Goal: Task Accomplishment & Management: Complete application form

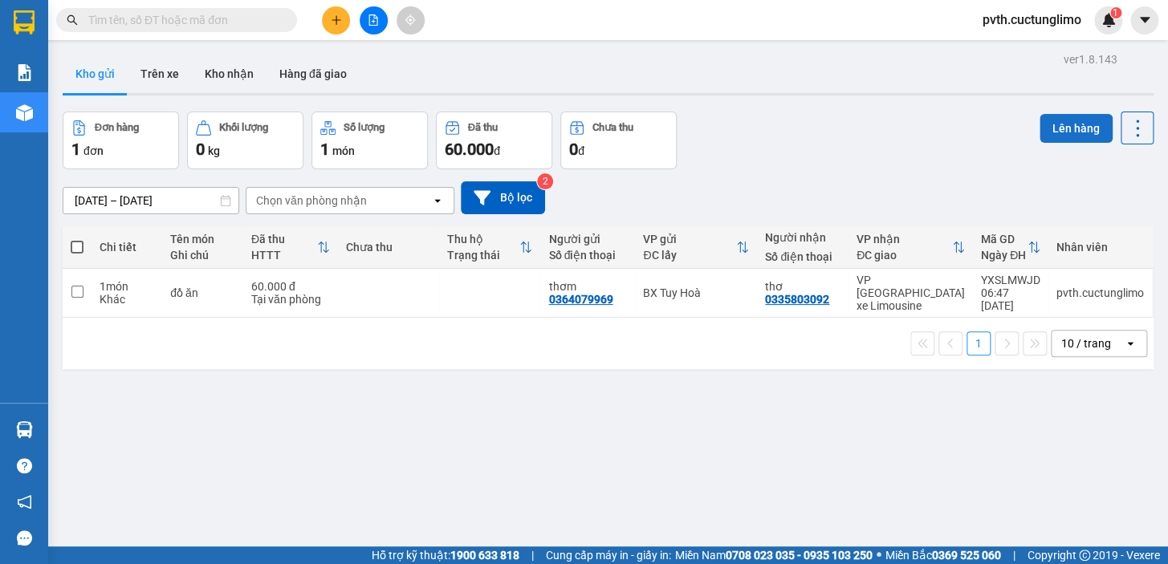
click at [1062, 128] on button "Lên hàng" at bounding box center [1076, 128] width 73 height 29
click at [77, 243] on span at bounding box center [77, 247] width 13 height 13
click at [77, 239] on input "checkbox" at bounding box center [77, 239] width 0 height 0
checkbox input "true"
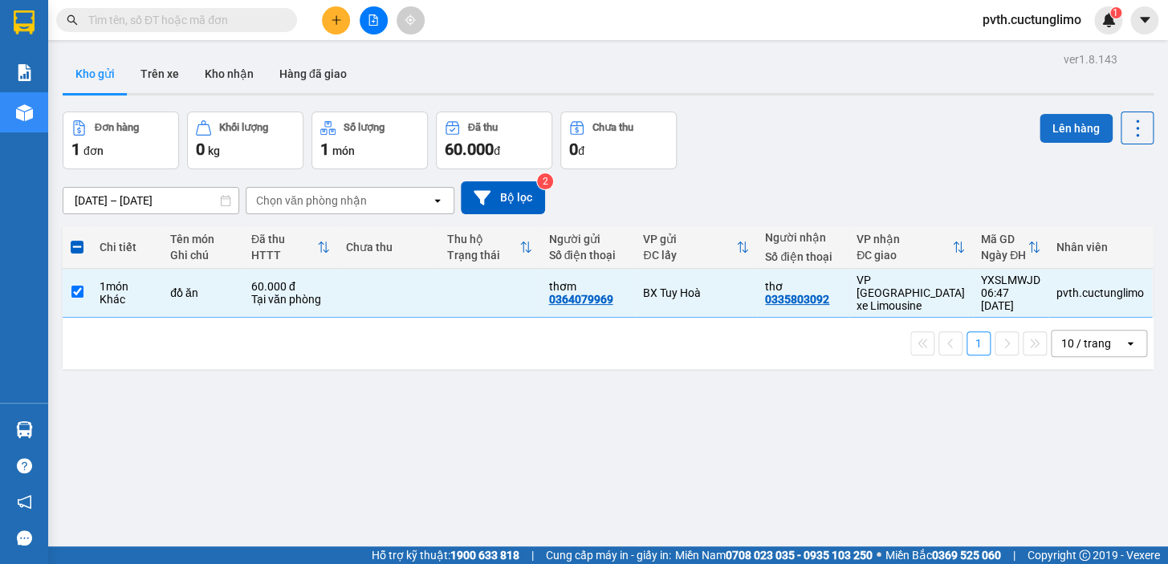
click at [1050, 131] on button "Lên hàng" at bounding box center [1076, 128] width 73 height 29
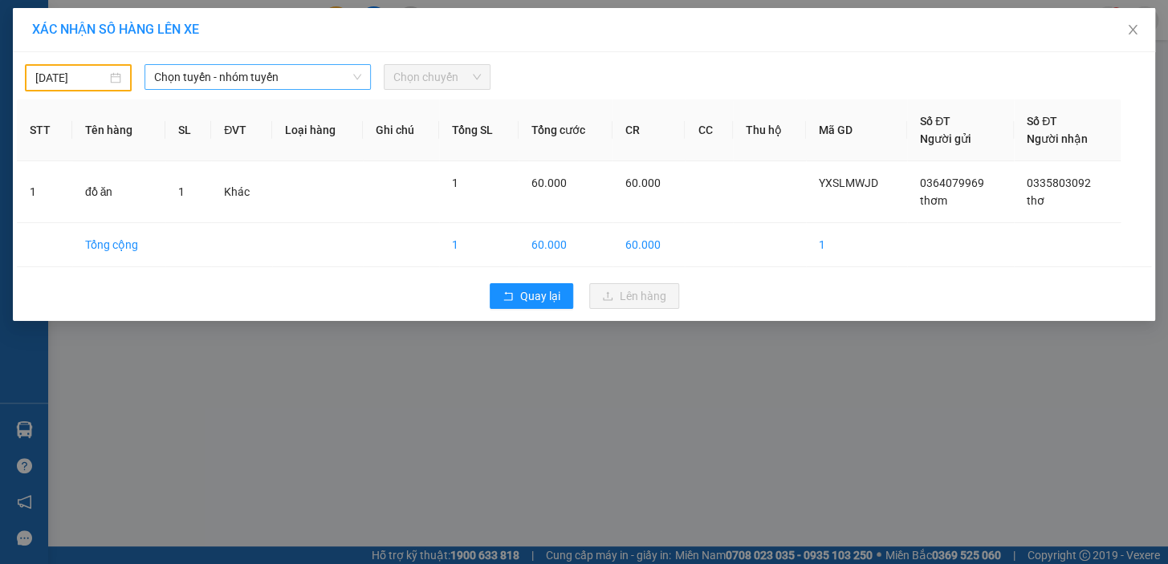
click at [305, 72] on span "Chọn tuyến - nhóm tuyến" at bounding box center [257, 77] width 207 height 24
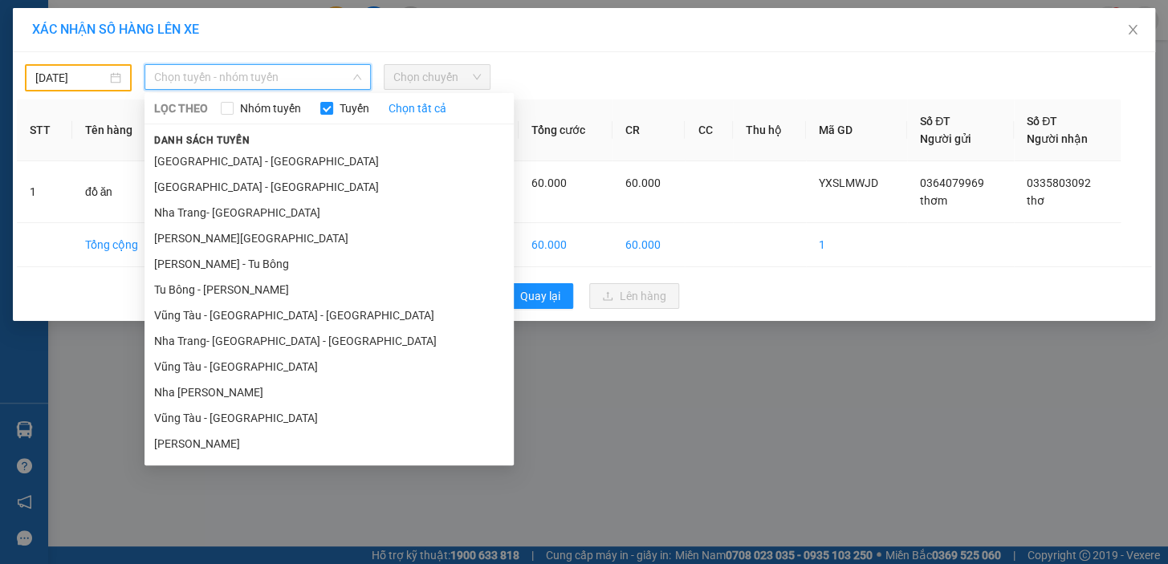
scroll to position [357, 0]
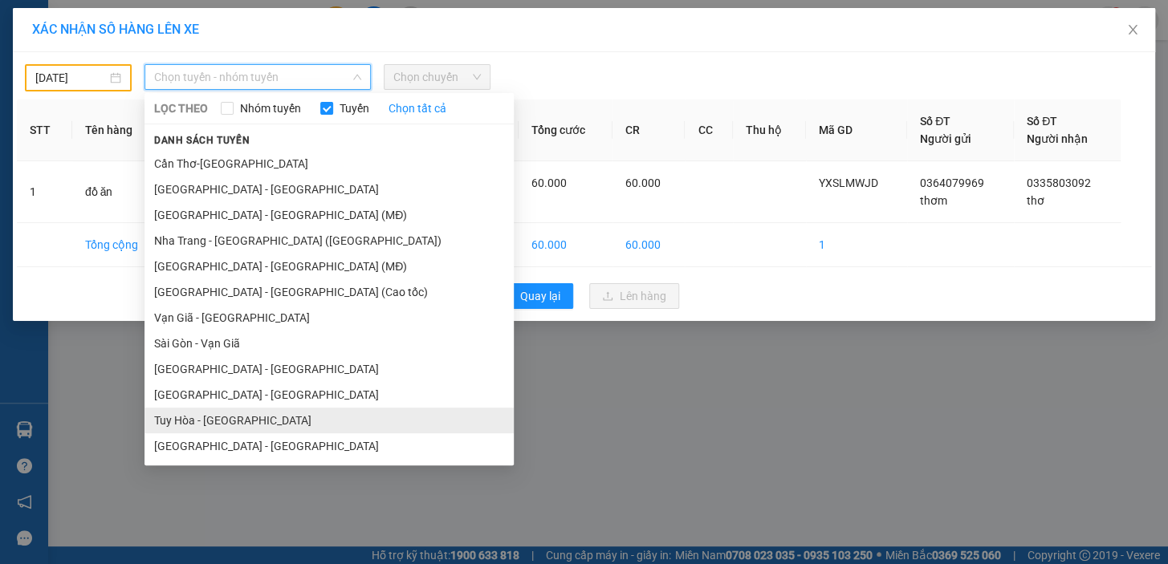
click at [220, 418] on li "Tuy Hòa - [GEOGRAPHIC_DATA]" at bounding box center [329, 421] width 369 height 26
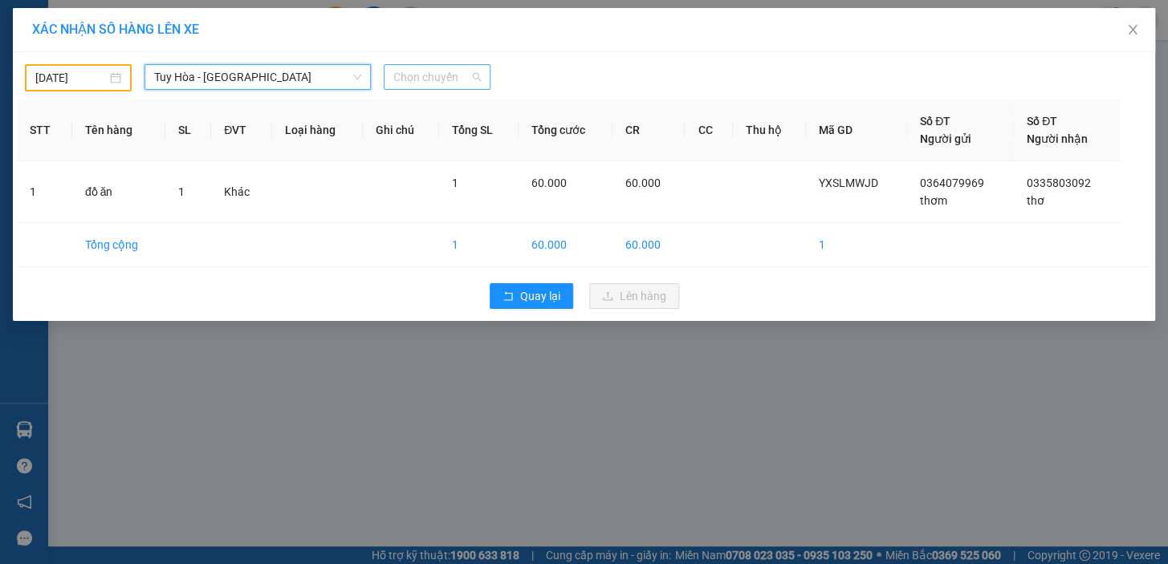
click at [431, 74] on span "Chọn chuyến" at bounding box center [437, 77] width 88 height 24
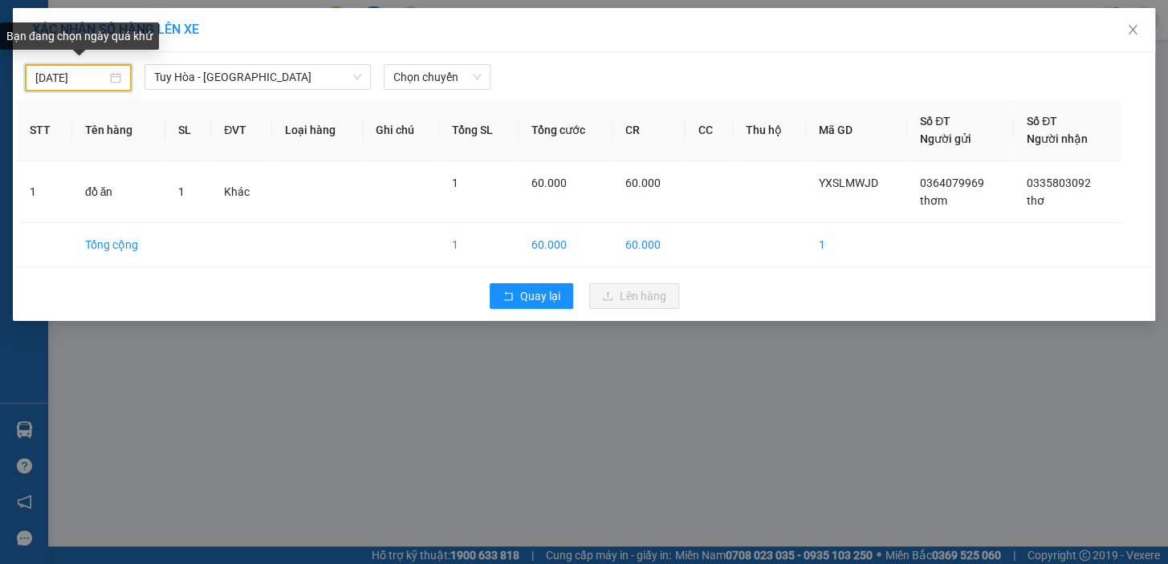
click at [104, 75] on input "[DATE]" at bounding box center [70, 78] width 71 height 18
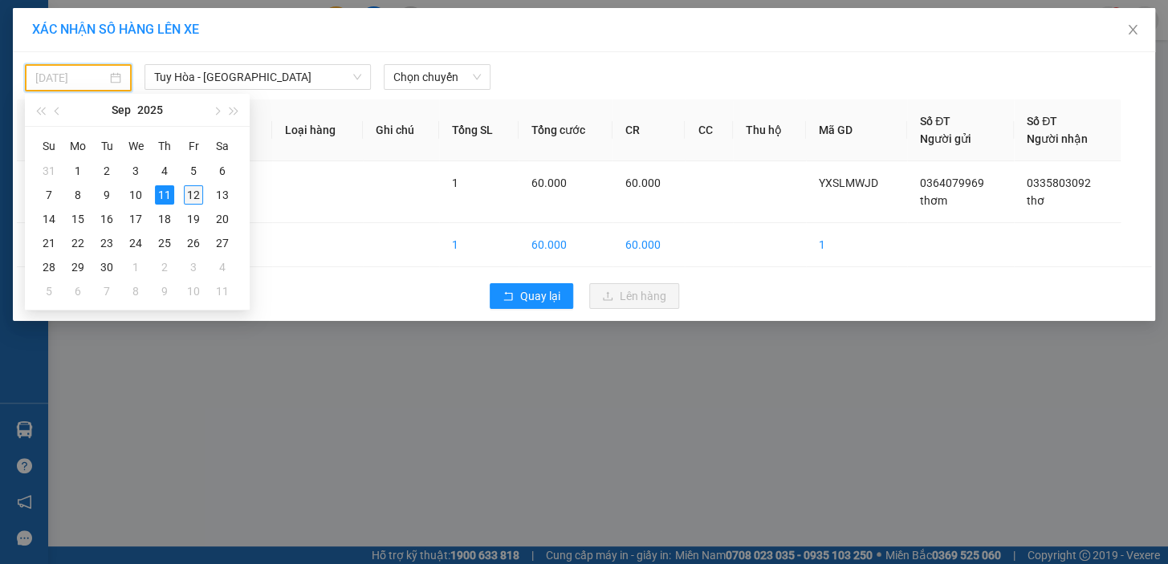
click at [192, 189] on div "12" at bounding box center [193, 194] width 19 height 19
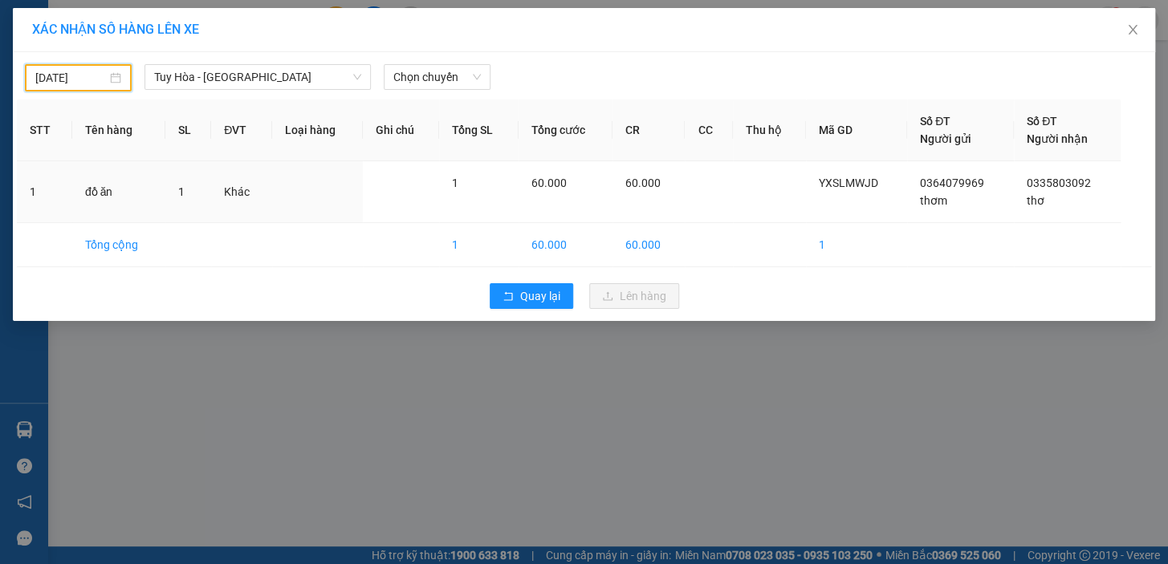
type input "[DATE]"
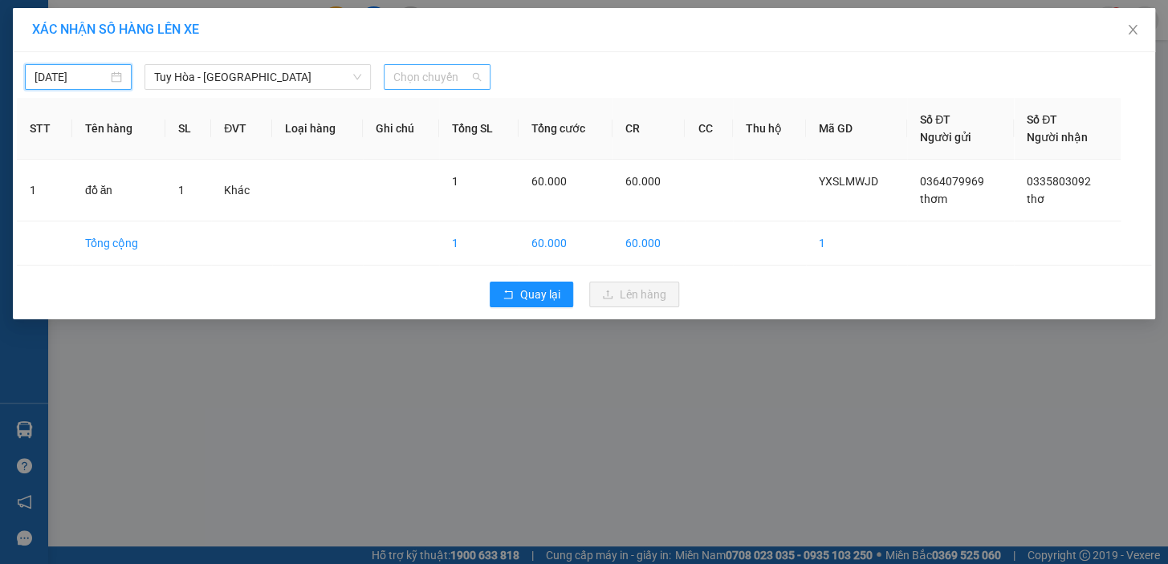
click at [418, 73] on span "Chọn chuyến" at bounding box center [437, 77] width 88 height 24
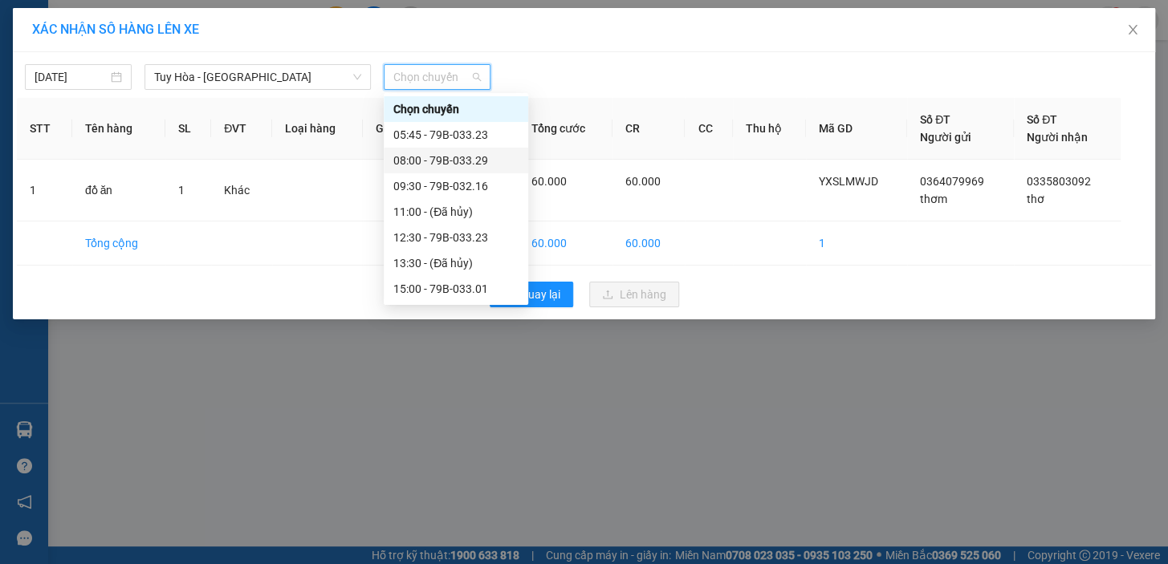
click at [448, 157] on div "08:00 - 79B-033.29" at bounding box center [455, 161] width 125 height 18
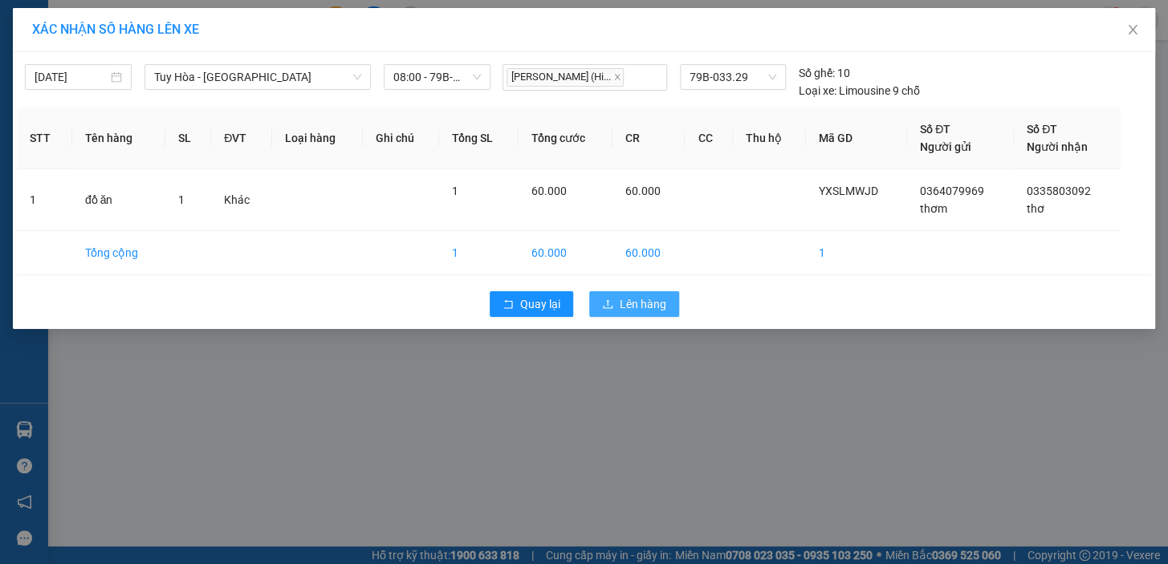
click at [630, 299] on span "Lên hàng" at bounding box center [643, 304] width 47 height 18
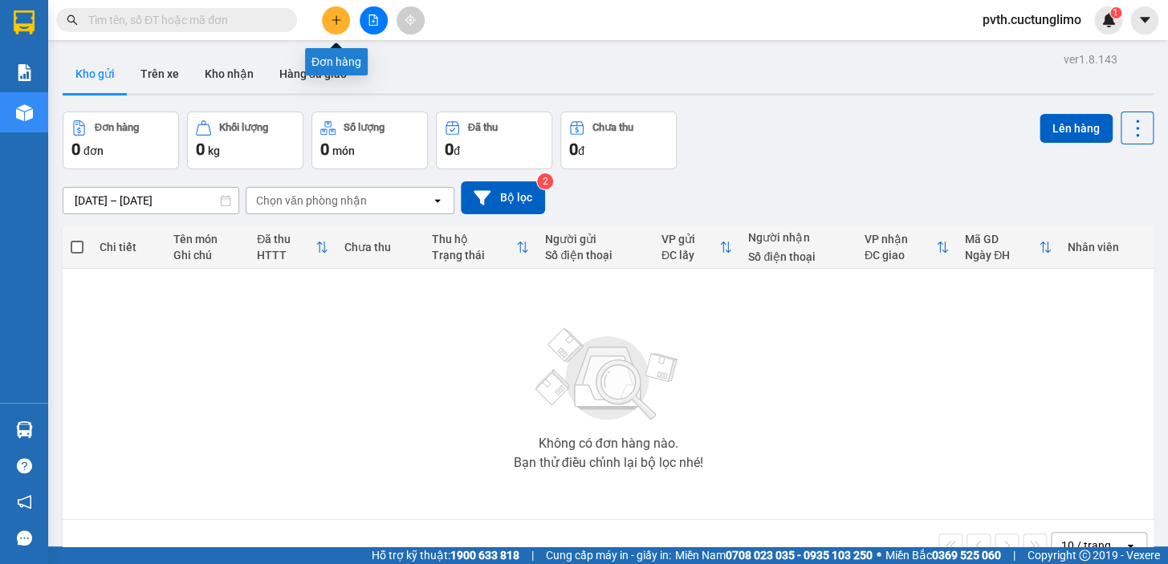
click at [333, 14] on icon "plus" at bounding box center [336, 19] width 11 height 11
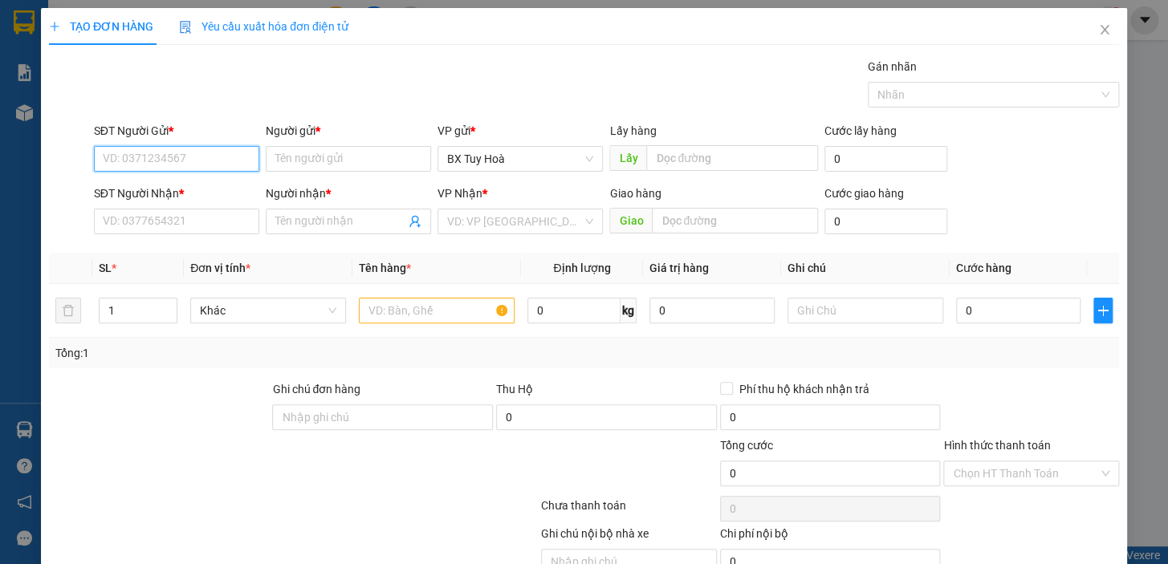
click at [225, 164] on input "SĐT Người Gửi *" at bounding box center [176, 159] width 165 height 26
type input "0903523698"
click at [218, 198] on div "0903523698 - [GEOGRAPHIC_DATA]" at bounding box center [193, 191] width 181 height 18
type input "hà"
type input "0903523698"
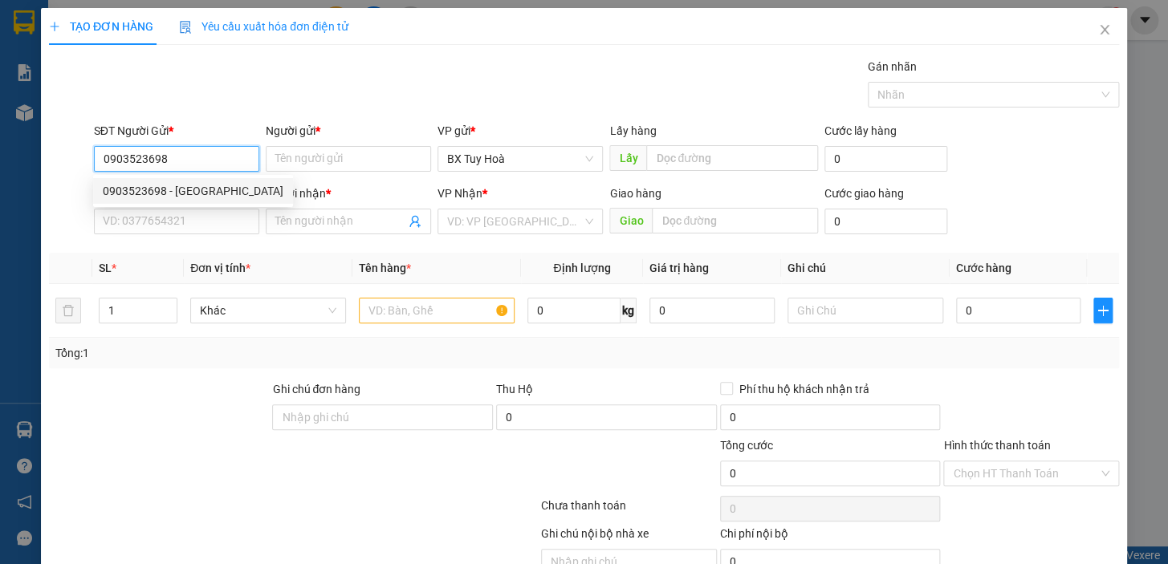
type input "hà"
type input "30.000"
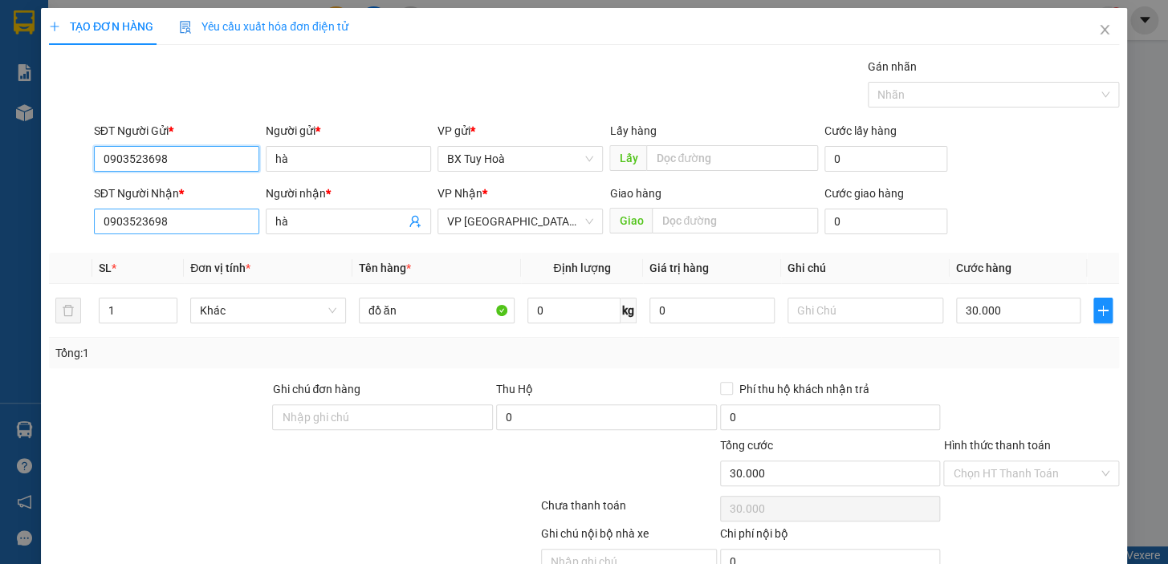
type input "0903523698"
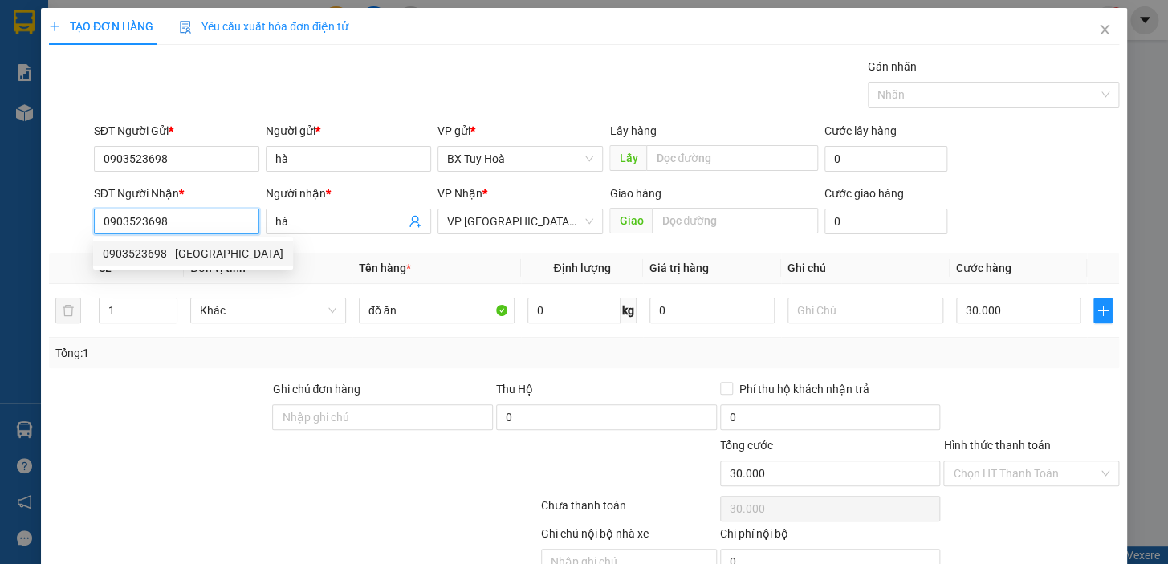
drag, startPoint x: 210, startPoint y: 225, endPoint x: 91, endPoint y: 241, distance: 120.7
click at [91, 241] on div "Transit Pickup Surcharge Ids Transit Deliver Surcharge Ids Transit Deliver Surc…" at bounding box center [584, 335] width 1070 height 555
type input "0988760777"
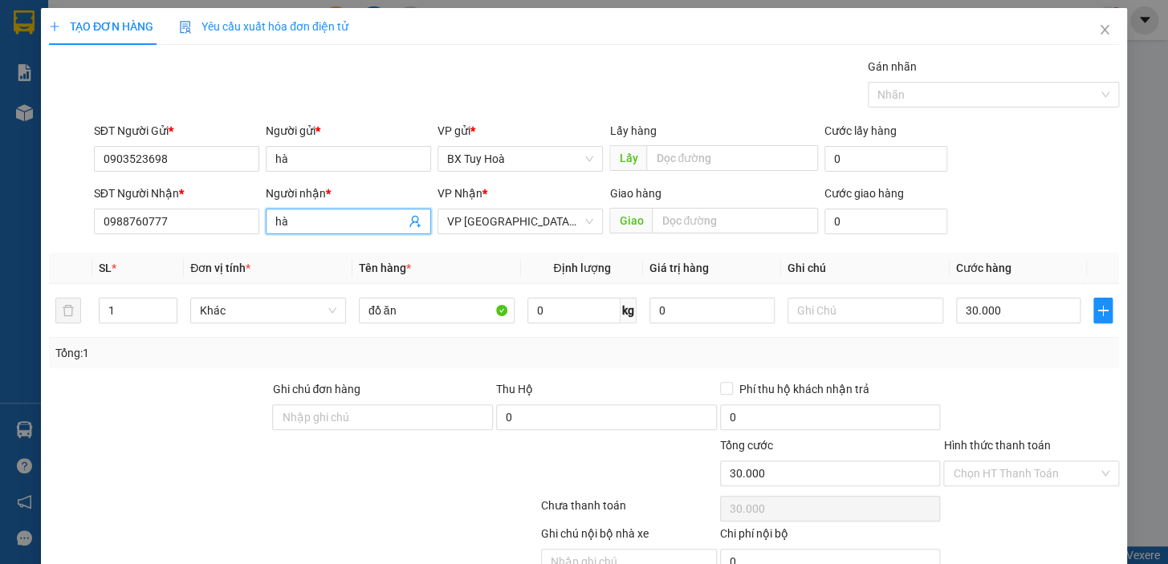
drag, startPoint x: 324, startPoint y: 228, endPoint x: 232, endPoint y: 263, distance: 97.8
click at [232, 263] on div "Transit Pickup Surcharge Ids Transit Deliver Surcharge Ids Transit Deliver Surc…" at bounding box center [584, 335] width 1070 height 555
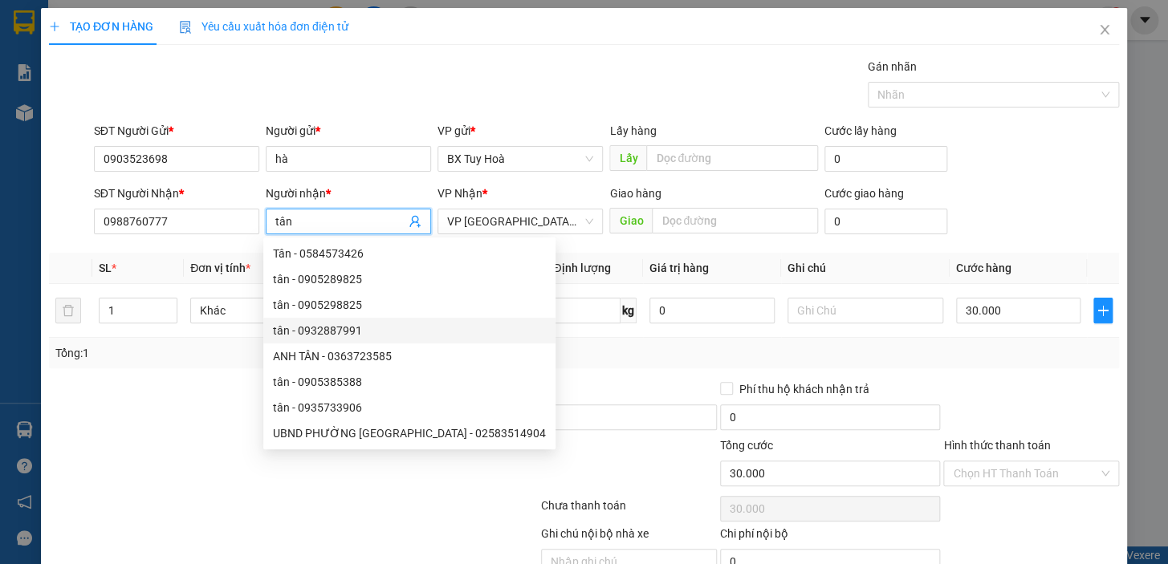
type input "tân"
click at [641, 381] on div "Thu Hộ" at bounding box center [606, 390] width 221 height 18
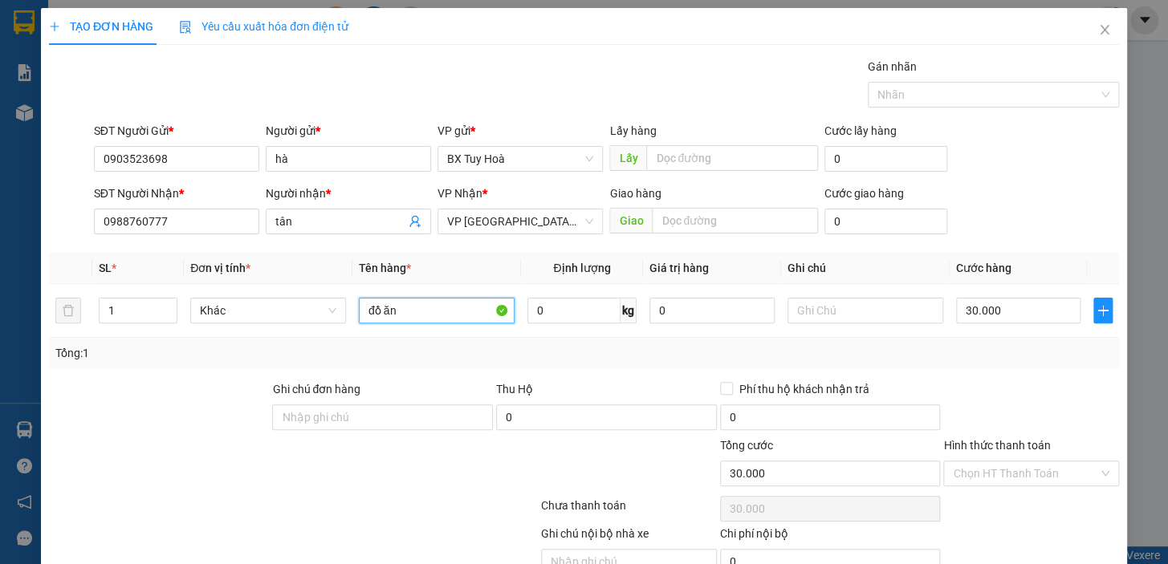
drag, startPoint x: 474, startPoint y: 319, endPoint x: 276, endPoint y: 369, distance: 203.7
click at [276, 369] on div "Transit Pickup Surcharge Ids Transit Deliver Surcharge Ids Transit Deliver Surc…" at bounding box center [584, 335] width 1070 height 555
type input "thuốc"
click at [1033, 317] on input "30.000" at bounding box center [1018, 311] width 125 height 26
type input "4"
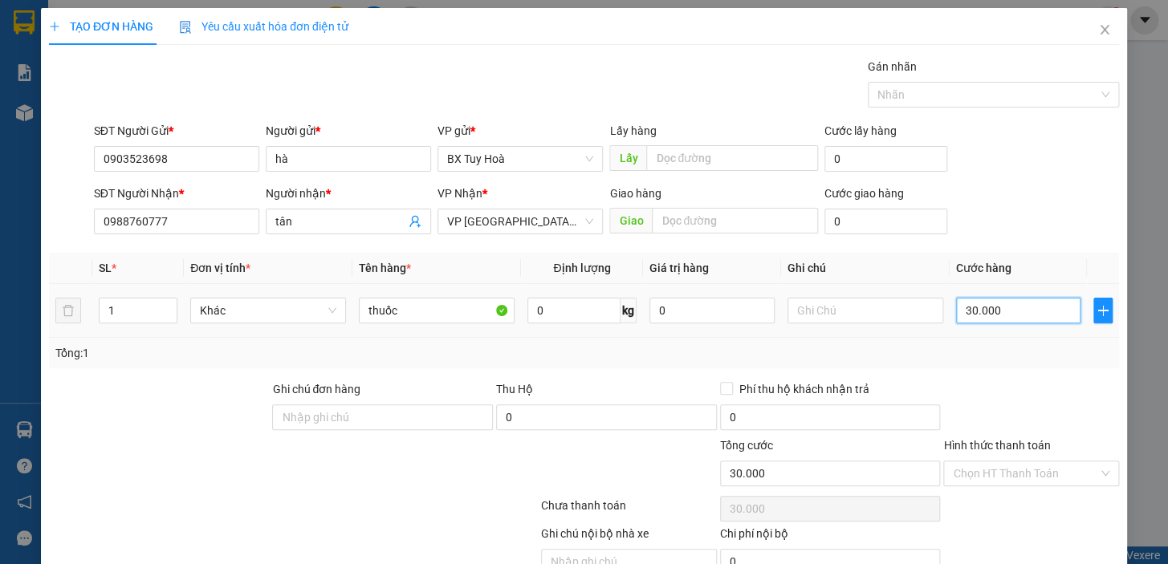
type input "4"
type input "40"
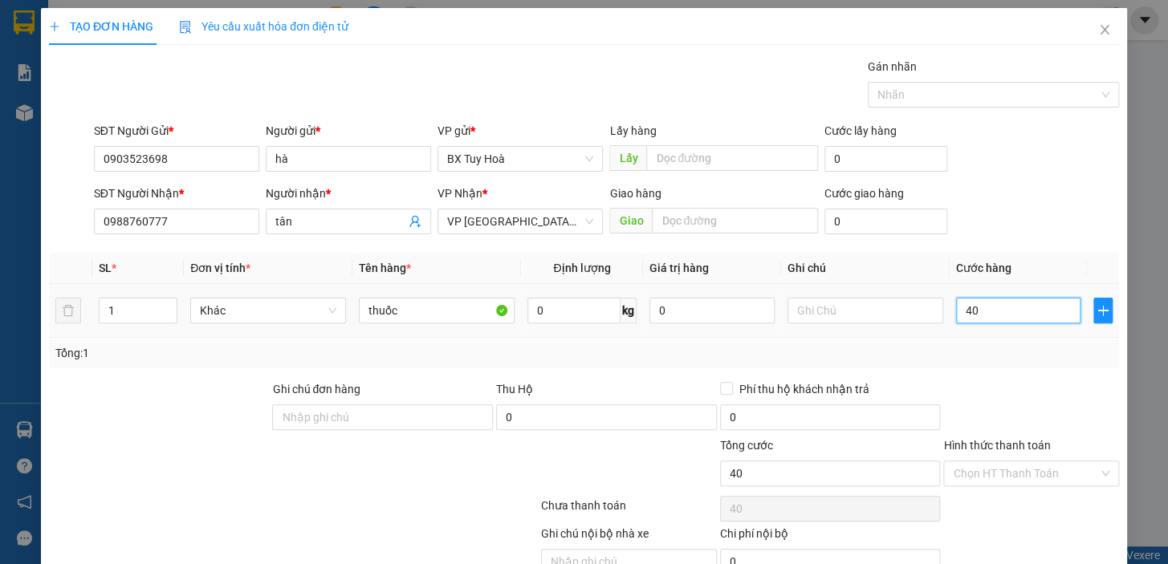
type input "400"
type input "4.000"
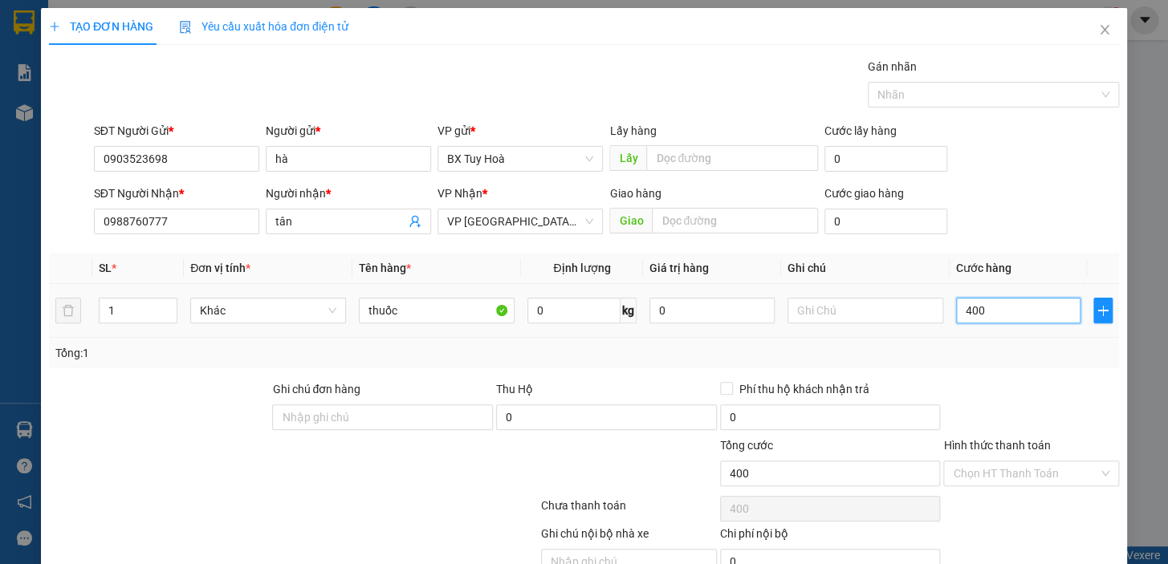
type input "4.000"
type input "40.000"
click at [317, 430] on div "Ghi chú đơn hàng" at bounding box center [382, 409] width 221 height 56
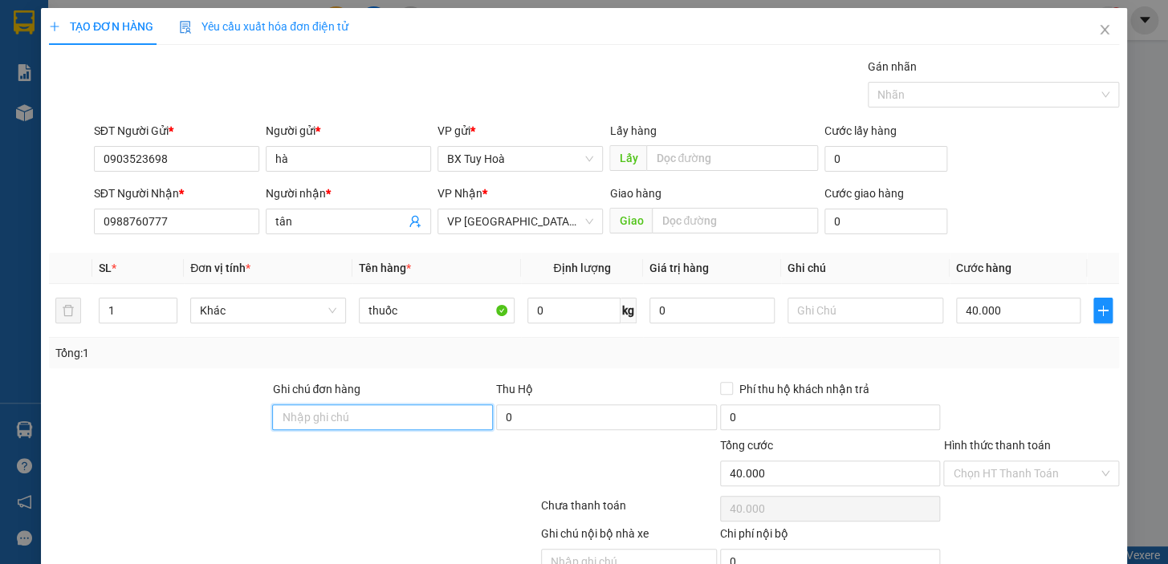
click at [328, 426] on input "Ghi chú đơn hàng" at bounding box center [382, 418] width 221 height 26
type input "chưa cước"
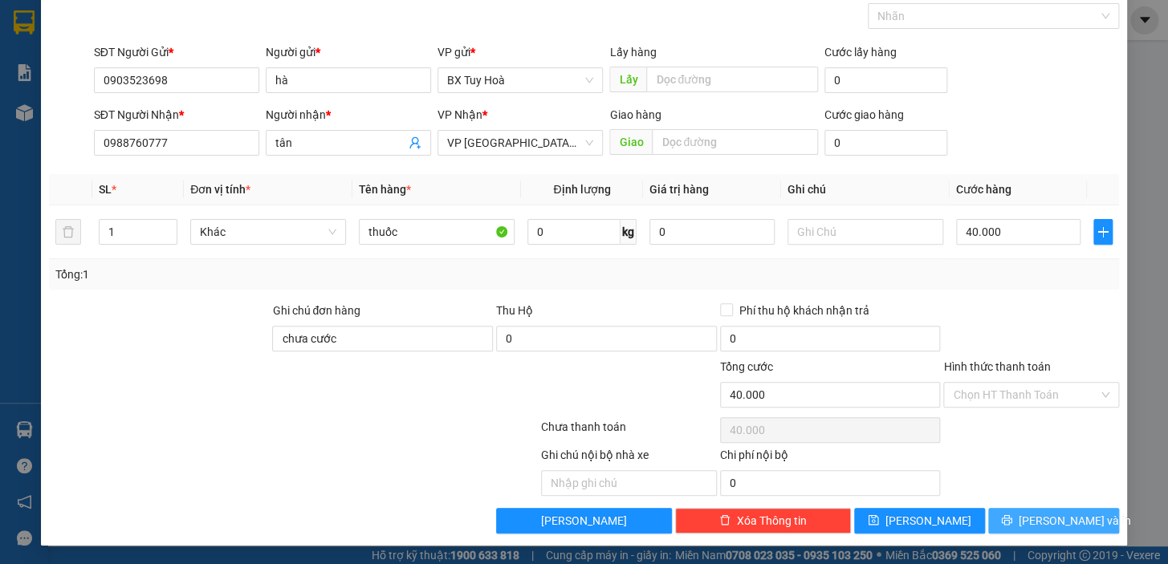
click at [1053, 523] on span "[PERSON_NAME] và In" at bounding box center [1075, 521] width 112 height 18
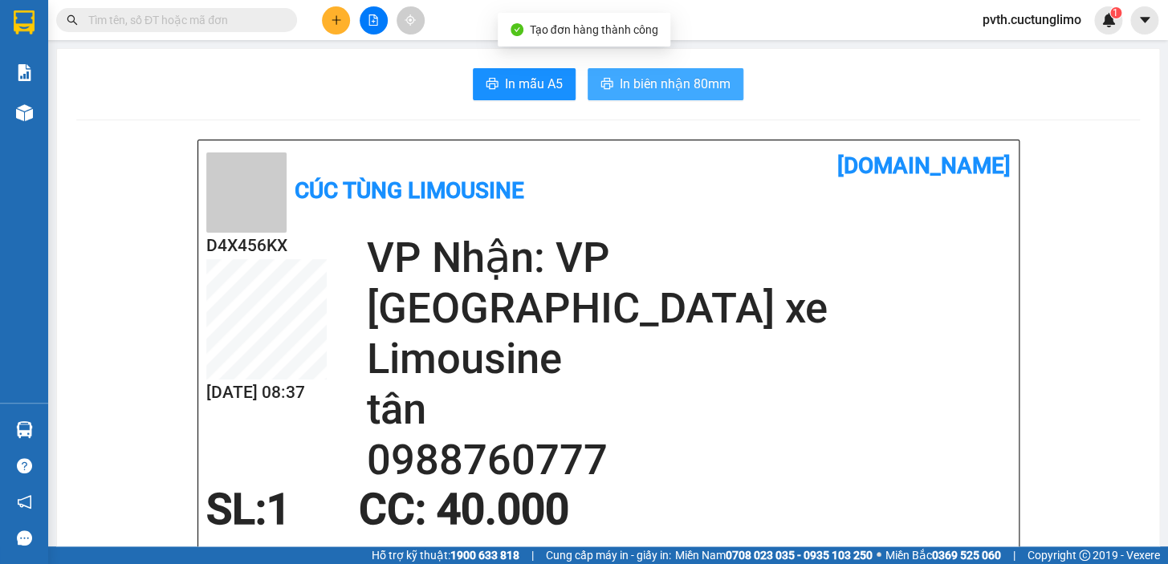
click at [662, 83] on span "In biên nhận 80mm" at bounding box center [675, 84] width 111 height 20
click at [674, 82] on span "In biên nhận 80mm" at bounding box center [675, 84] width 111 height 20
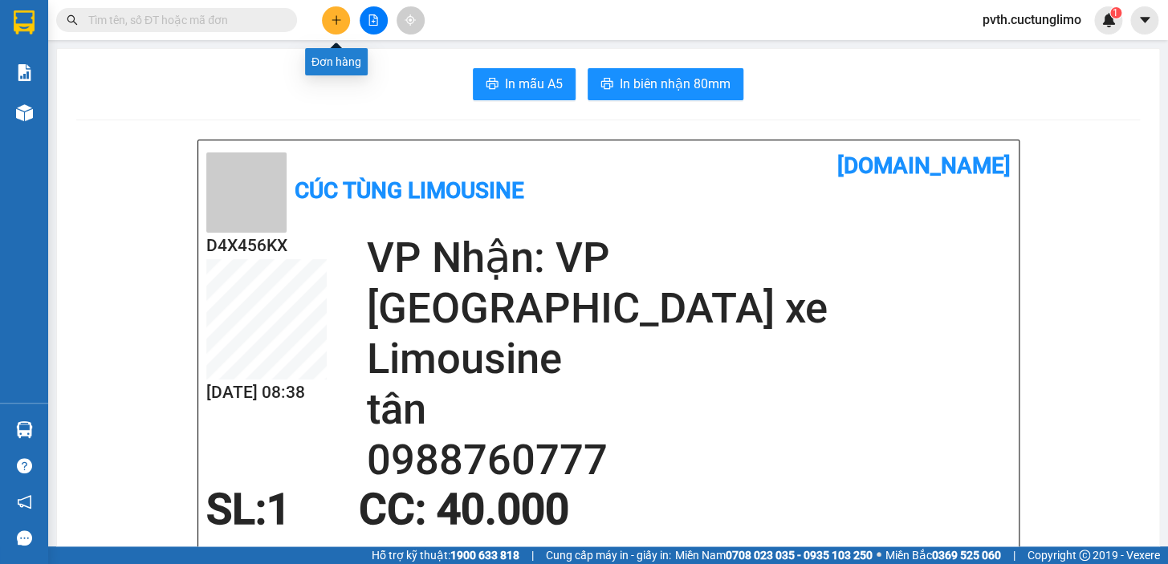
click at [337, 23] on icon "plus" at bounding box center [336, 19] width 11 height 11
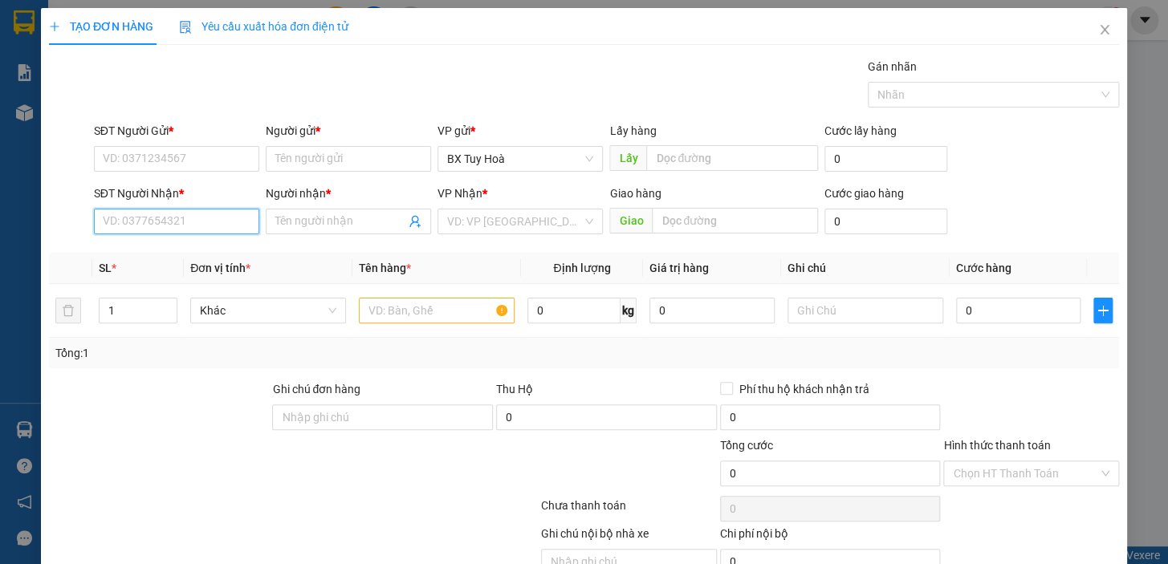
click at [185, 218] on input "SĐT Người Nhận *" at bounding box center [176, 222] width 165 height 26
type input "0869757235"
click at [192, 246] on div "0869757235 - hiển" at bounding box center [175, 254] width 145 height 18
type input "hiển"
type input "50.000"
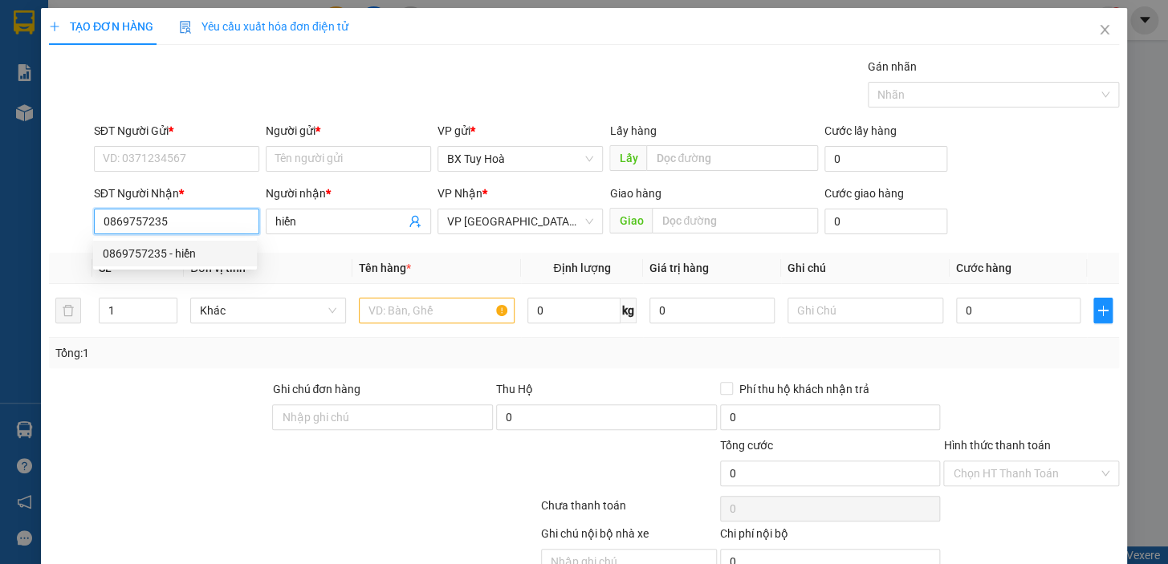
type input "50.000"
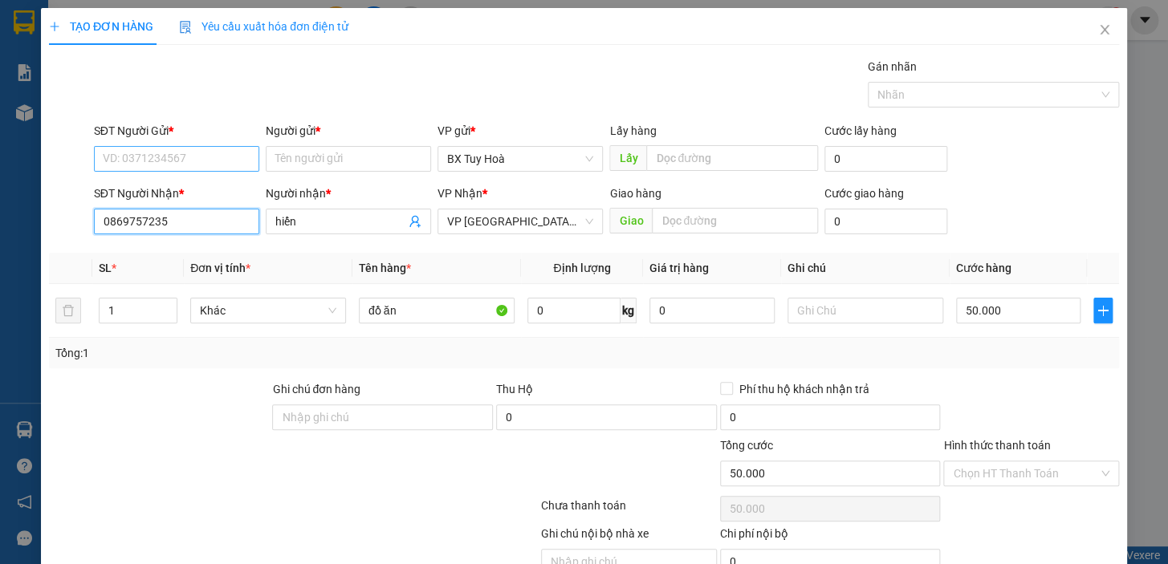
type input "0869757235"
click at [205, 160] on input "SĐT Người Gửi *" at bounding box center [176, 159] width 165 height 26
click at [205, 193] on div "0911367273 - hiệp" at bounding box center [175, 191] width 145 height 18
type input "0911367273"
type input "hiệp"
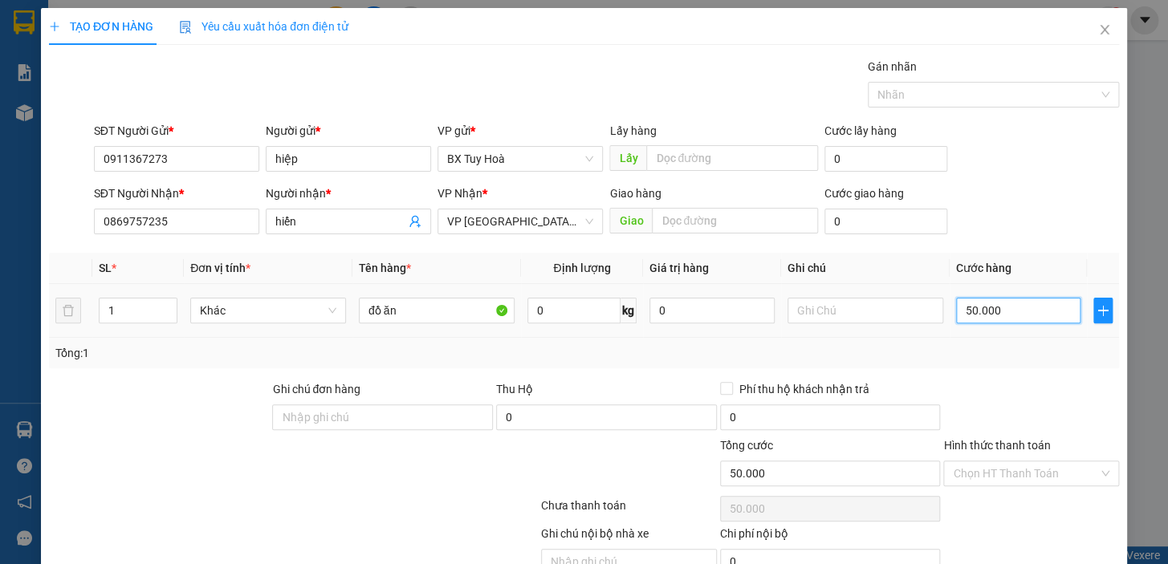
click at [1016, 316] on input "50.000" at bounding box center [1018, 311] width 125 height 26
type input "4"
type input "40"
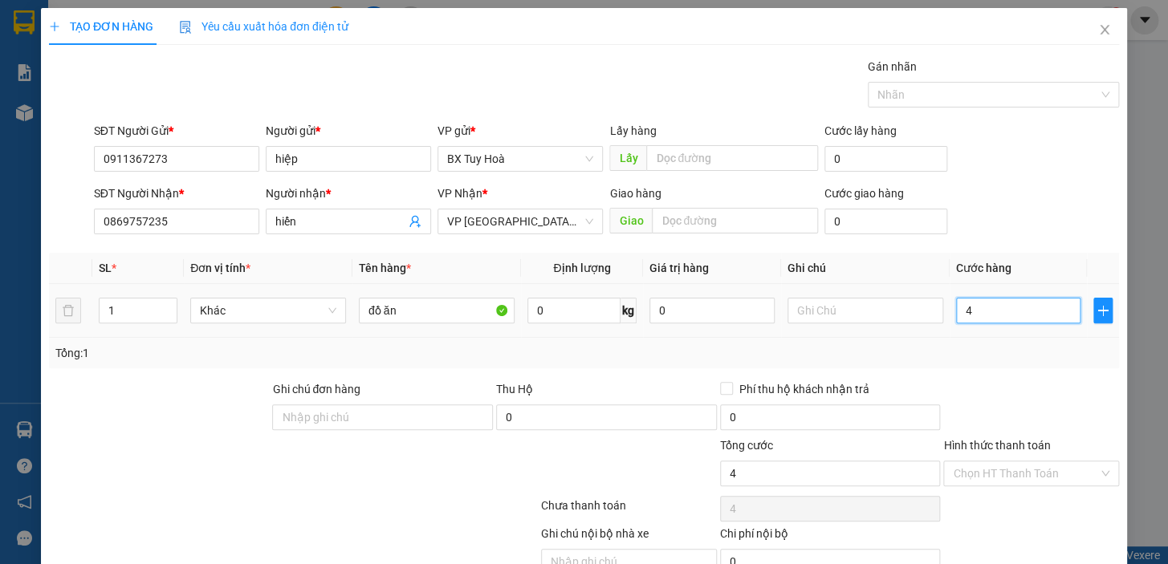
type input "40"
type input "400"
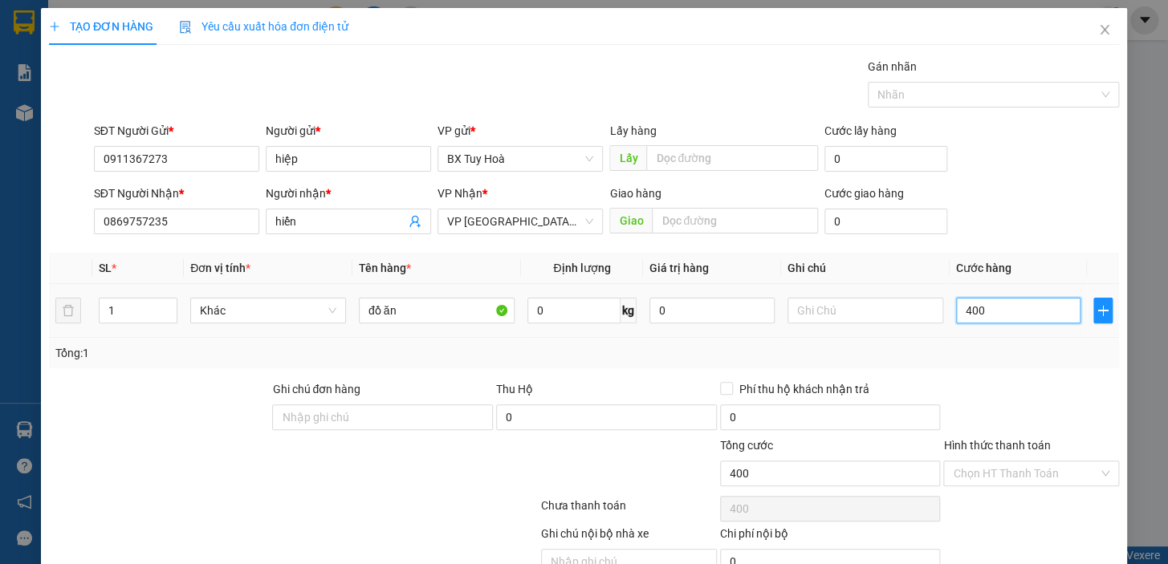
type input "4.000"
type input "40.000"
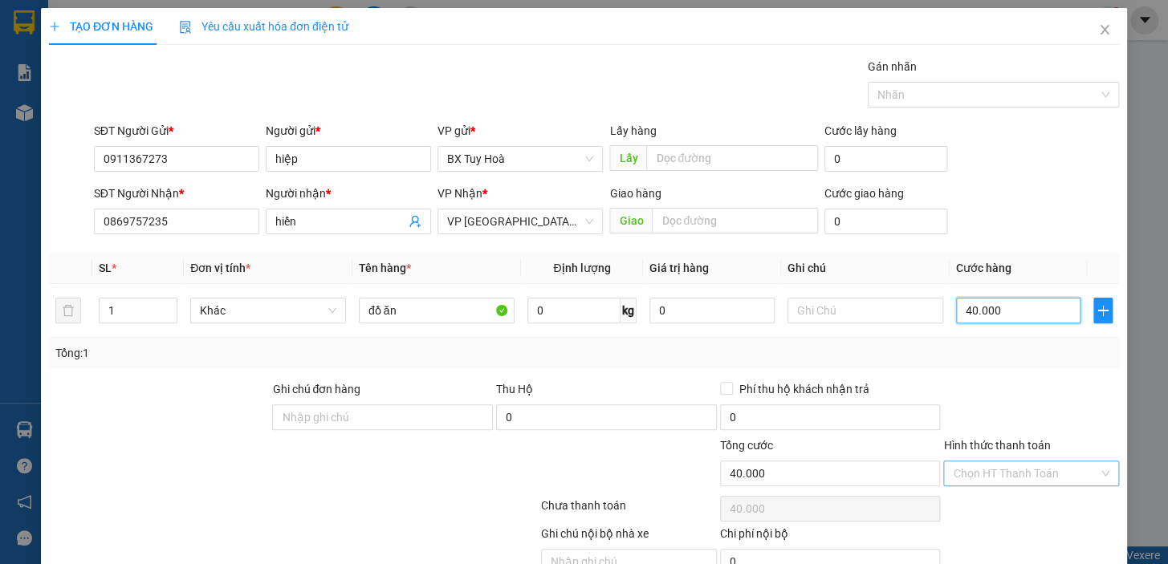
type input "40.000"
click at [999, 478] on input "Hình thức thanh toán" at bounding box center [1025, 474] width 145 height 24
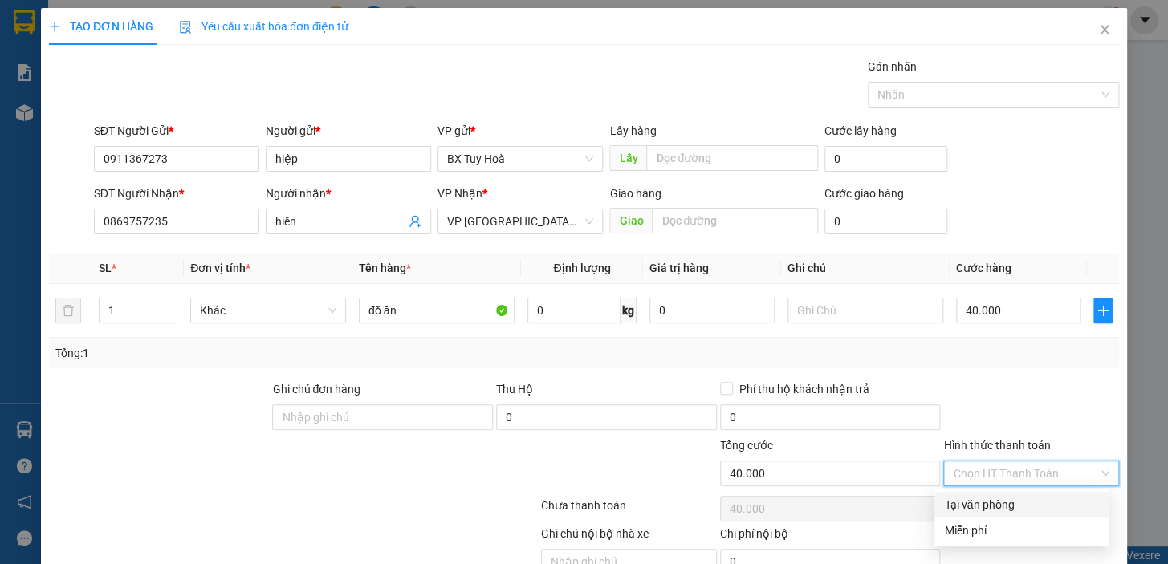
click at [1008, 512] on div "Tại văn phòng" at bounding box center [1021, 505] width 155 height 18
type input "0"
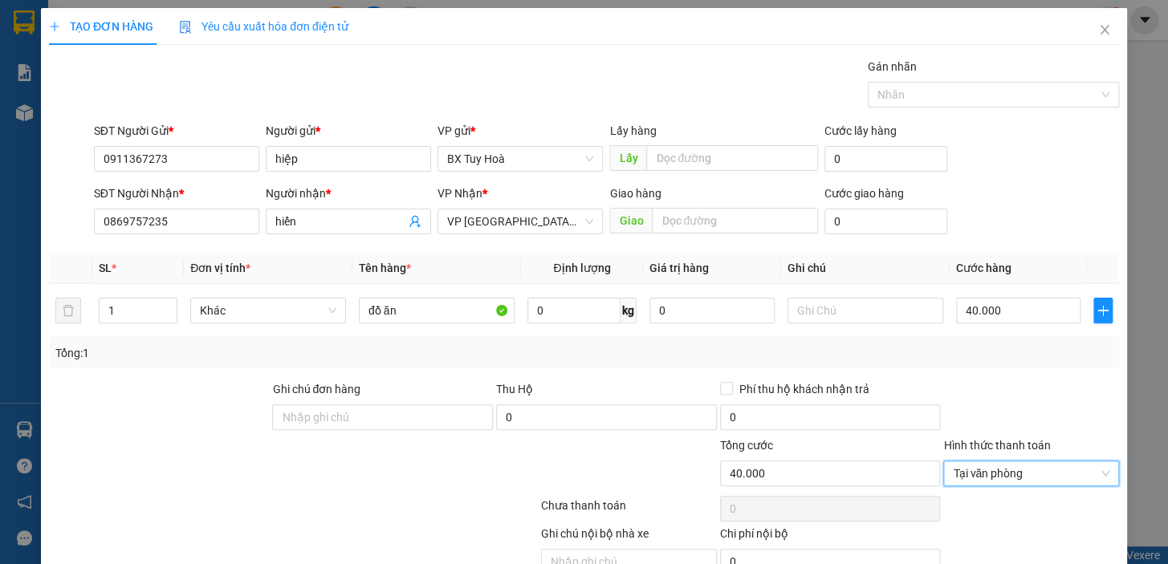
scroll to position [79, 0]
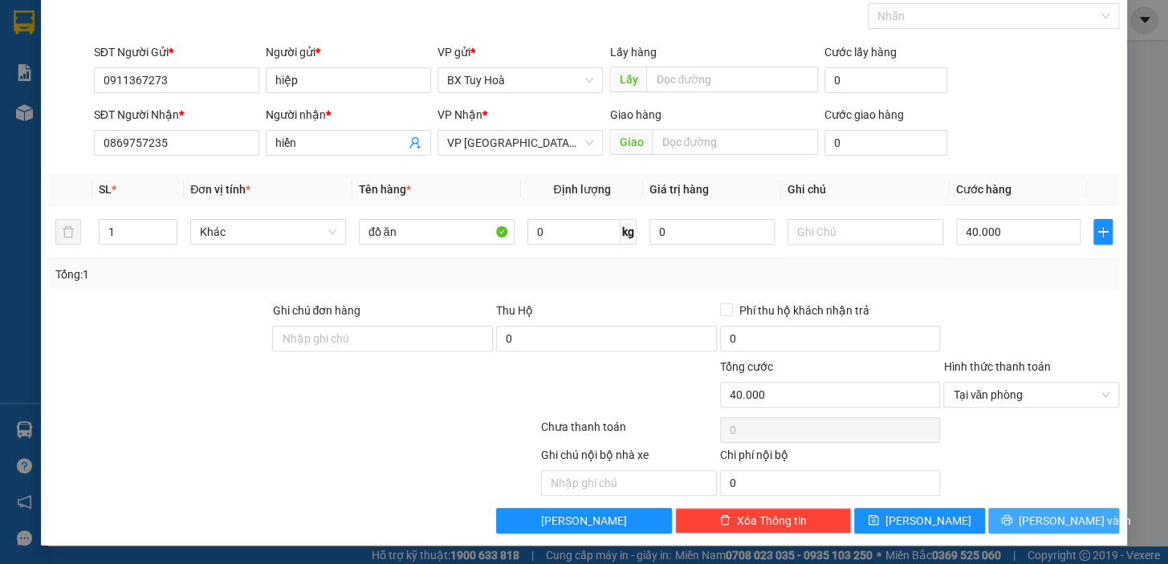
click at [1016, 530] on button "[PERSON_NAME] và In" at bounding box center [1053, 521] width 131 height 26
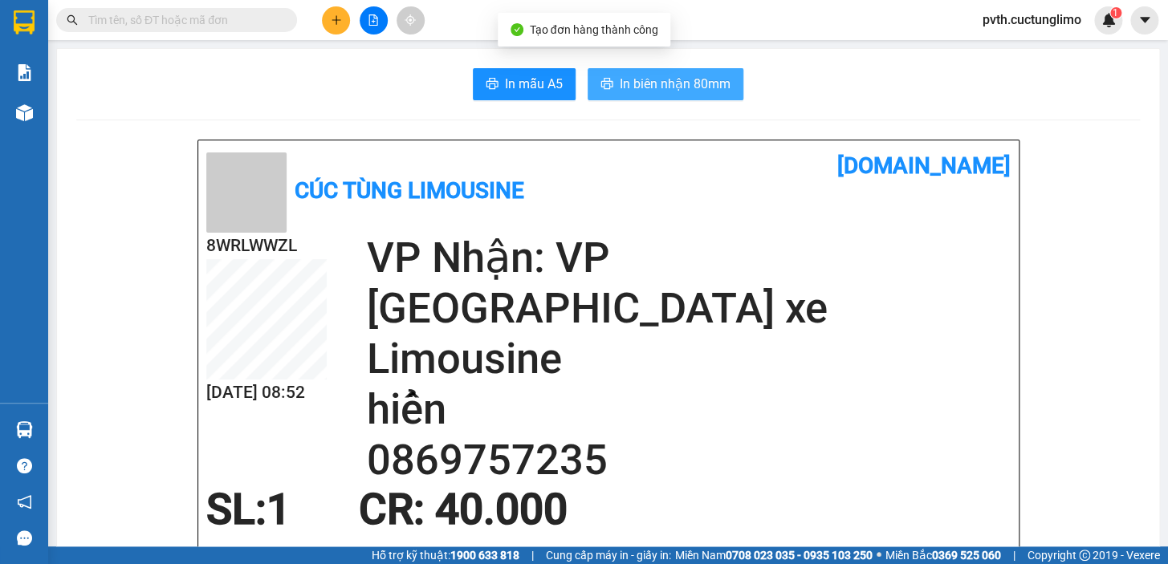
click at [706, 81] on span "In biên nhận 80mm" at bounding box center [675, 84] width 111 height 20
click at [610, 87] on button "In biên nhận 80mm" at bounding box center [666, 84] width 156 height 32
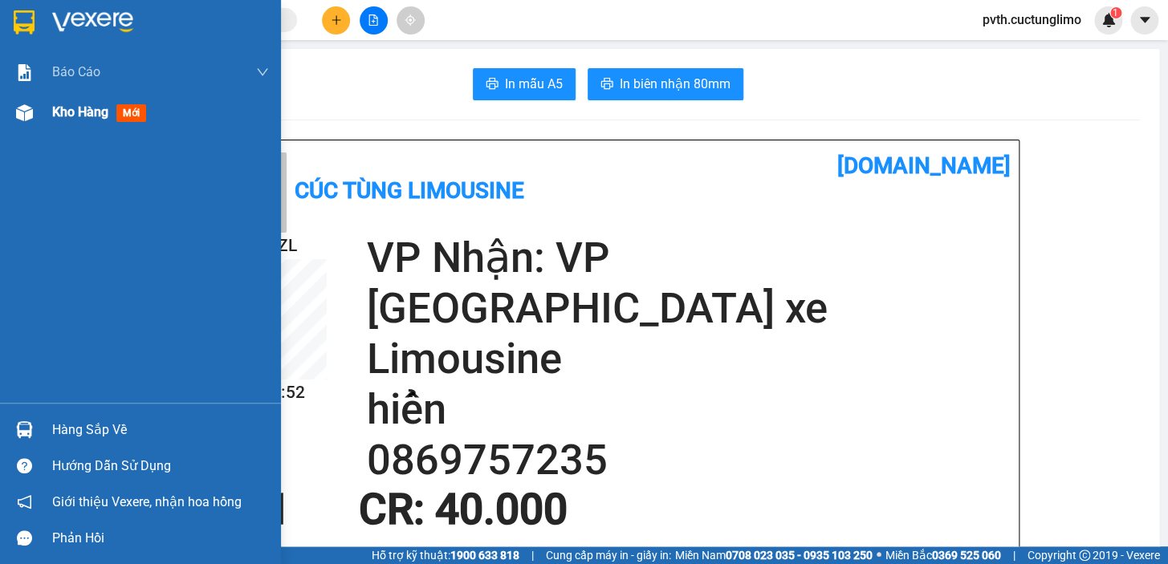
click at [64, 118] on span "Kho hàng" at bounding box center [80, 111] width 56 height 15
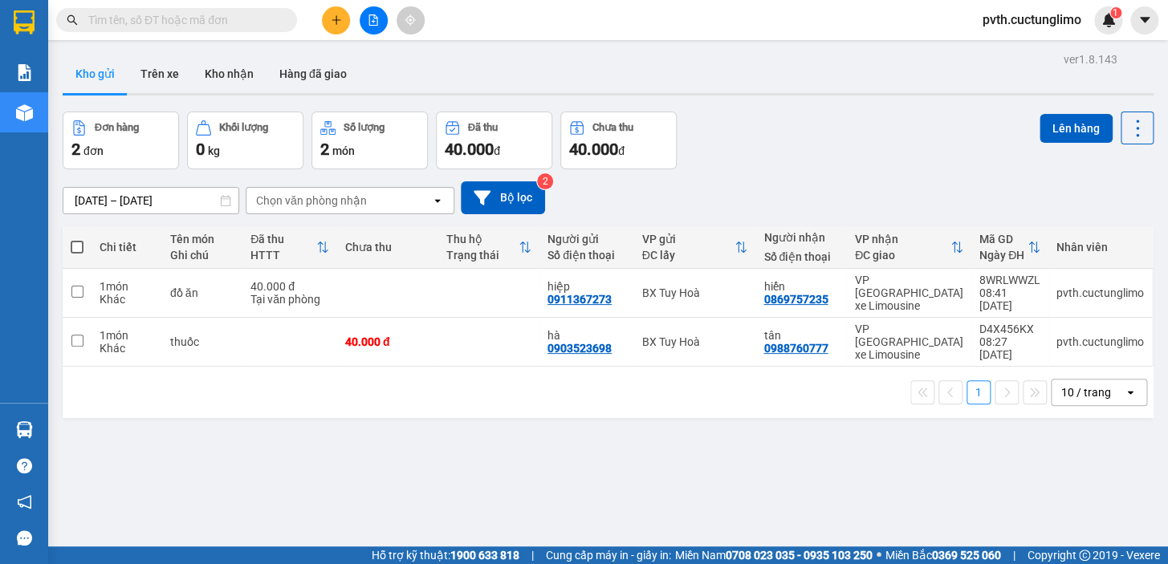
click at [79, 246] on span at bounding box center [77, 247] width 13 height 13
click at [77, 239] on input "checkbox" at bounding box center [77, 239] width 0 height 0
checkbox input "true"
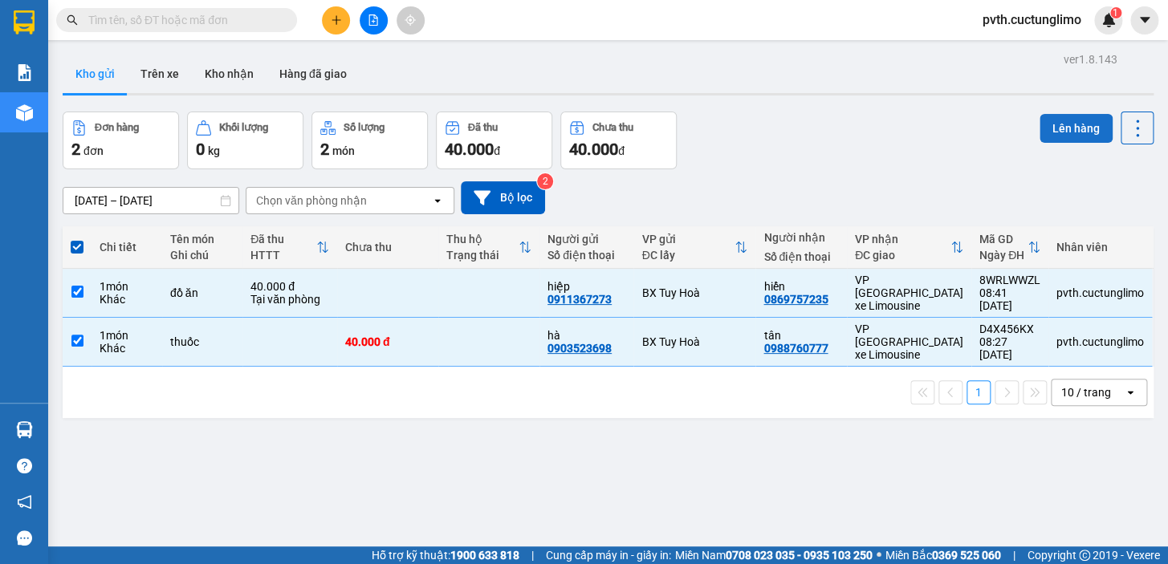
click at [1068, 128] on button "Lên hàng" at bounding box center [1076, 128] width 73 height 29
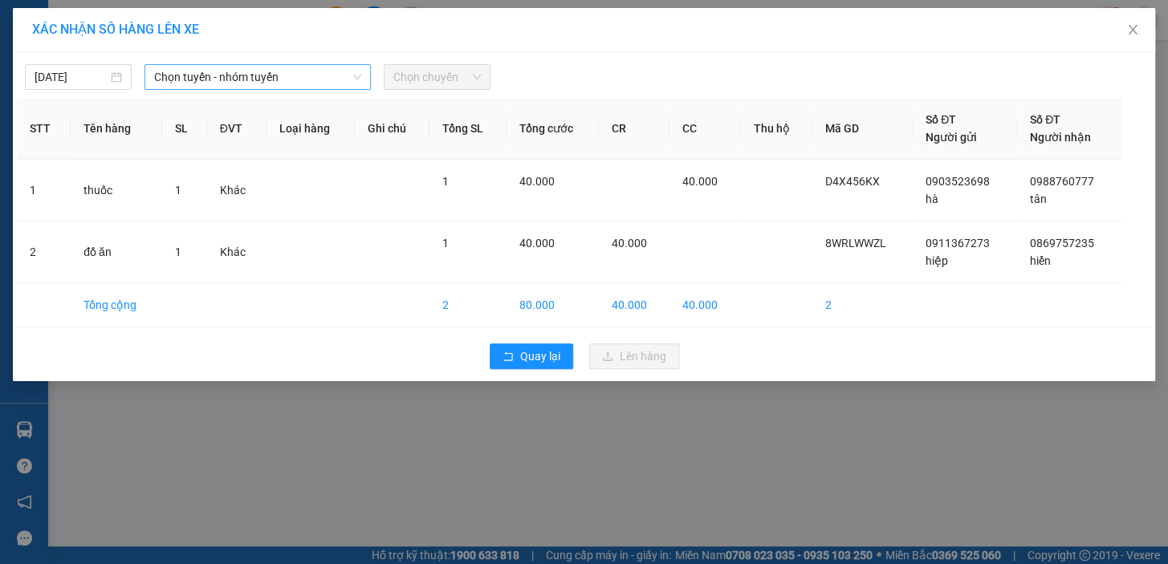
click at [322, 89] on div "Chọn tuyến - nhóm tuyến" at bounding box center [258, 77] width 226 height 26
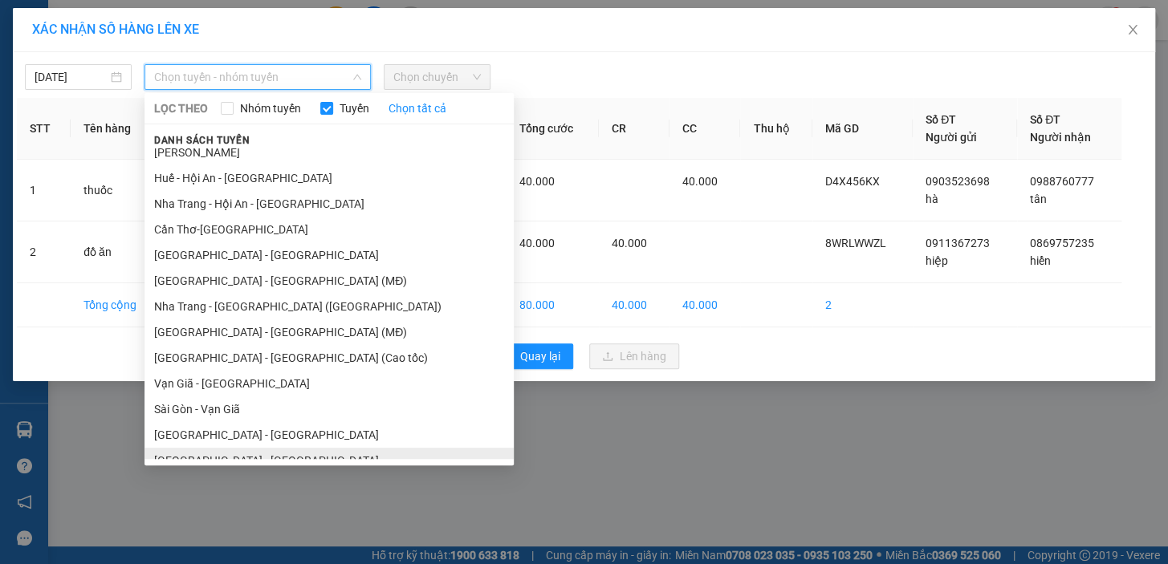
scroll to position [357, 0]
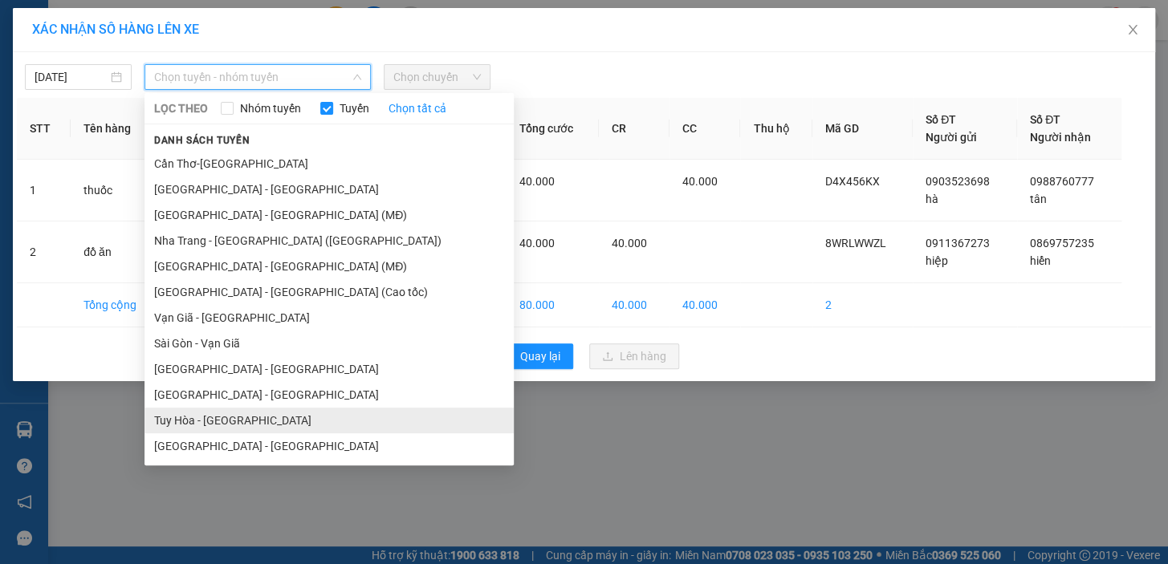
click at [240, 420] on li "Tuy Hòa - [GEOGRAPHIC_DATA]" at bounding box center [329, 421] width 369 height 26
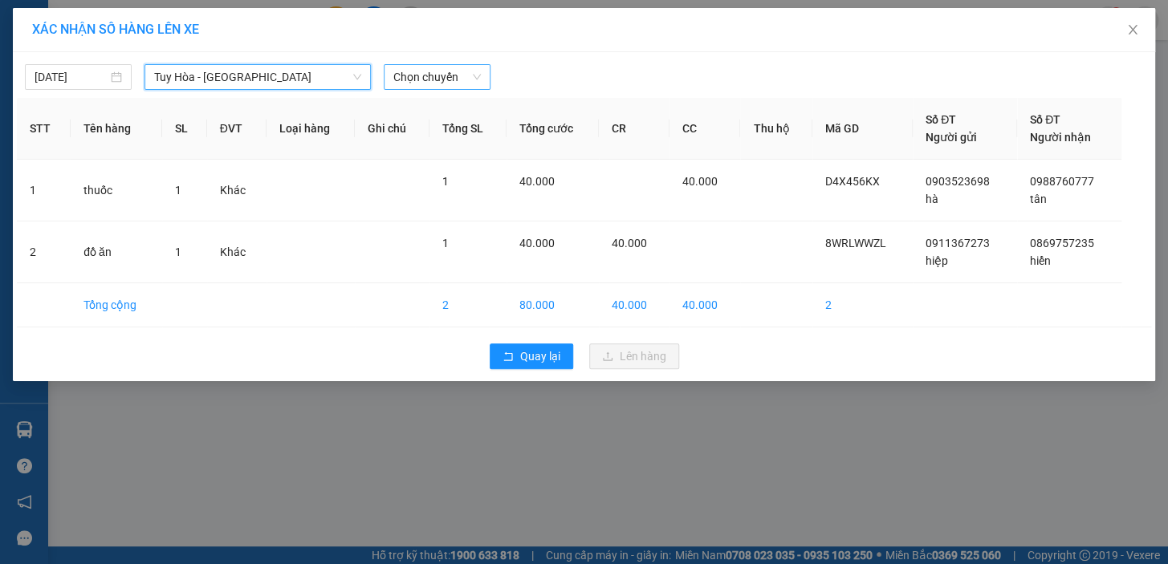
click at [401, 71] on span "Chọn chuyến" at bounding box center [437, 77] width 88 height 24
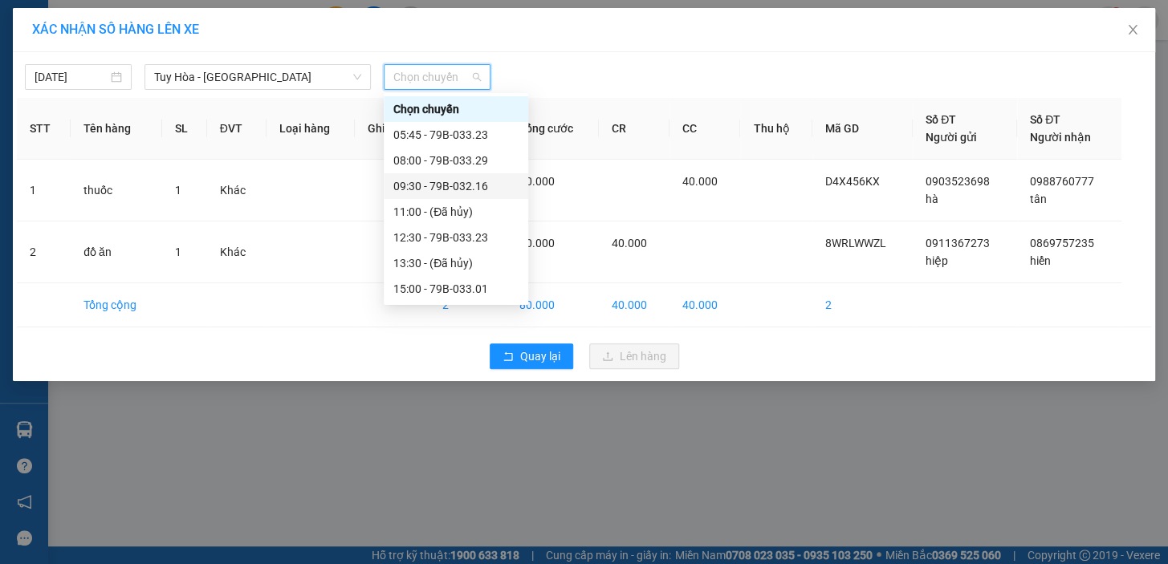
click at [441, 178] on div "09:30 - 79B-032.16" at bounding box center [455, 186] width 125 height 18
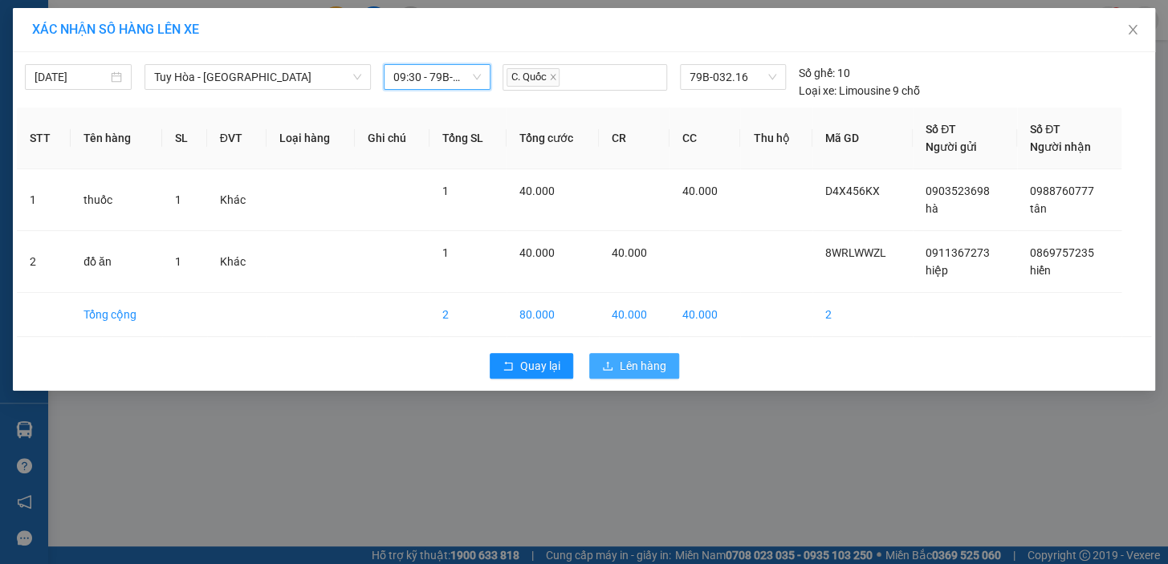
click at [650, 374] on span "Lên hàng" at bounding box center [643, 366] width 47 height 18
